Goal: Information Seeking & Learning: Learn about a topic

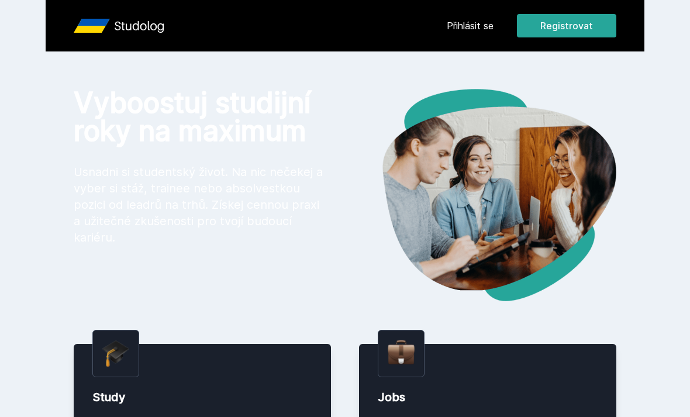
click at [470, 31] on link "Přihlásit se" at bounding box center [470, 26] width 47 height 14
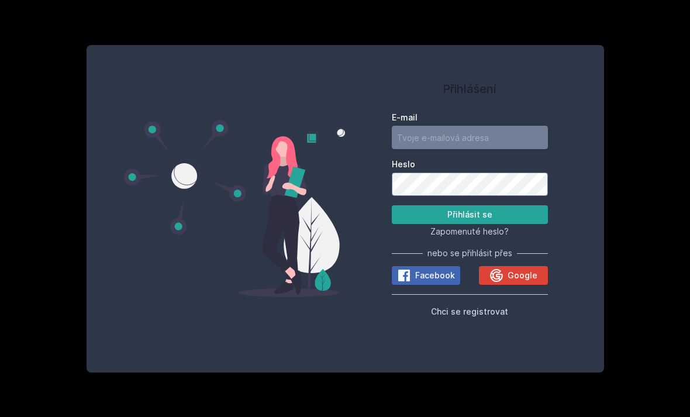
click at [473, 149] on input "E-mail" at bounding box center [470, 137] width 156 height 23
type input "[EMAIL_ADDRESS][DOMAIN_NAME]"
click at [470, 224] on button "Přihlásit se" at bounding box center [470, 214] width 156 height 19
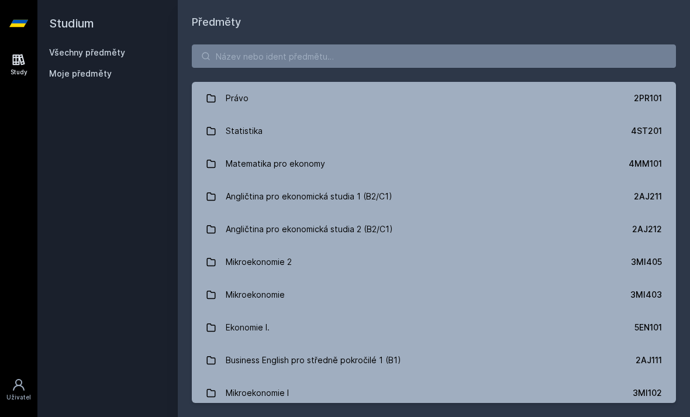
click at [241, 102] on div "Právo" at bounding box center [237, 98] width 23 height 23
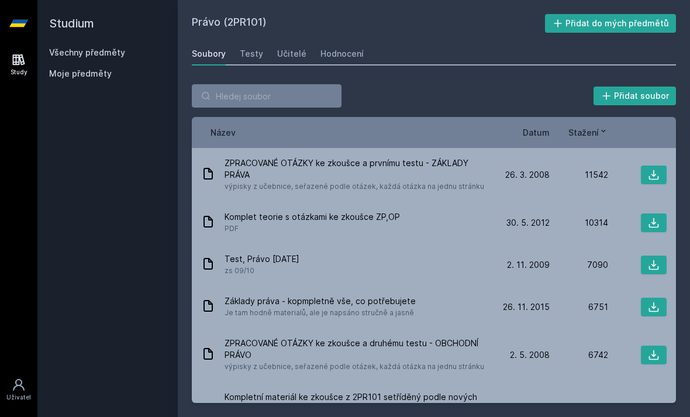
click at [535, 128] on span "Datum" at bounding box center [536, 132] width 27 height 12
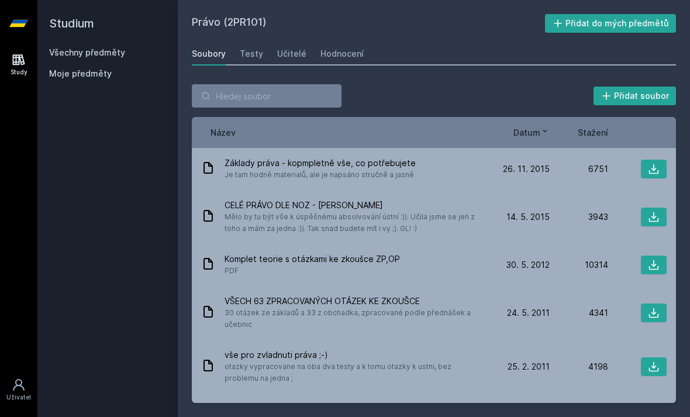
click at [533, 135] on span "Datum" at bounding box center [527, 132] width 27 height 12
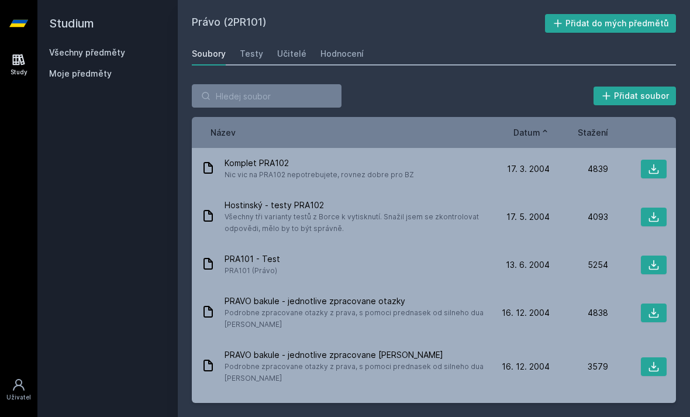
click at [532, 134] on span "Datum" at bounding box center [527, 132] width 27 height 12
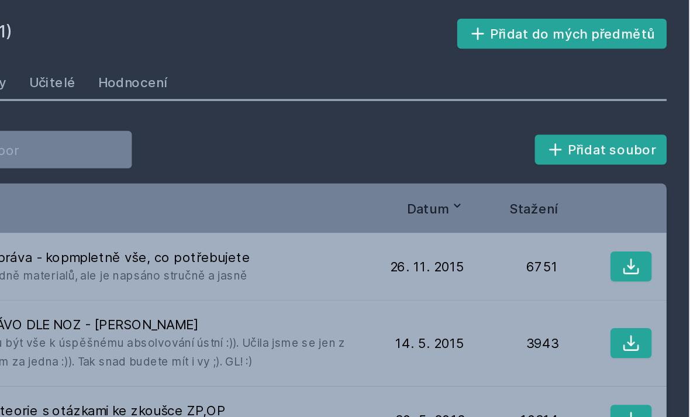
click at [514, 130] on span "Datum" at bounding box center [527, 132] width 27 height 12
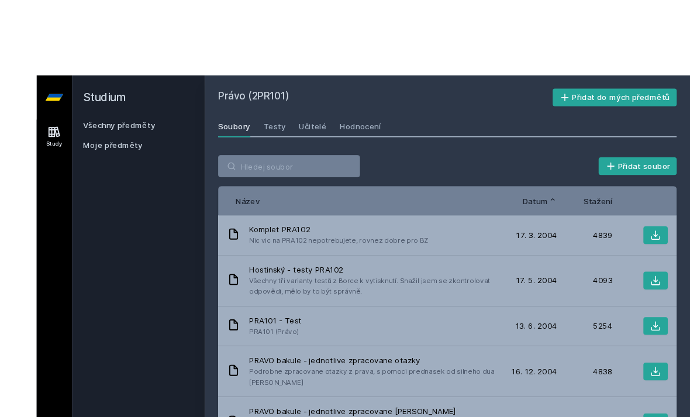
scroll to position [4, 0]
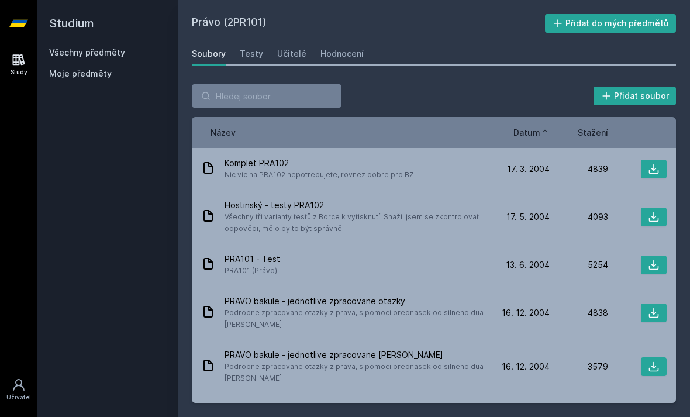
click at [532, 132] on span "Datum" at bounding box center [527, 132] width 27 height 12
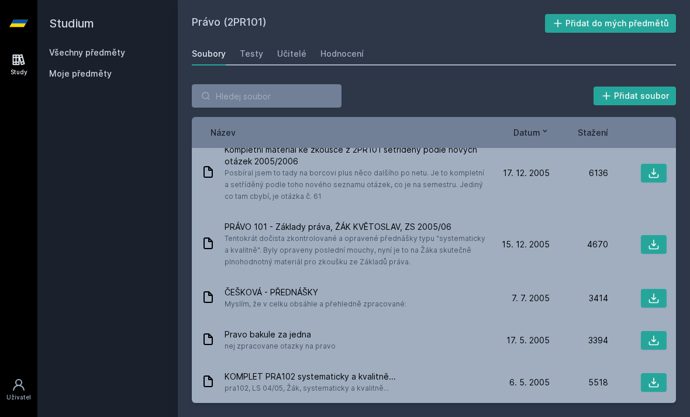
scroll to position [0, 0]
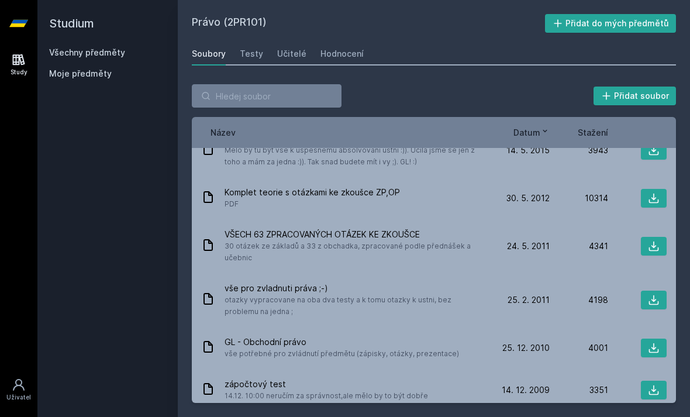
click at [256, 60] on link "Testy" at bounding box center [251, 53] width 23 height 23
